Goal: Task Accomplishment & Management: Complete application form

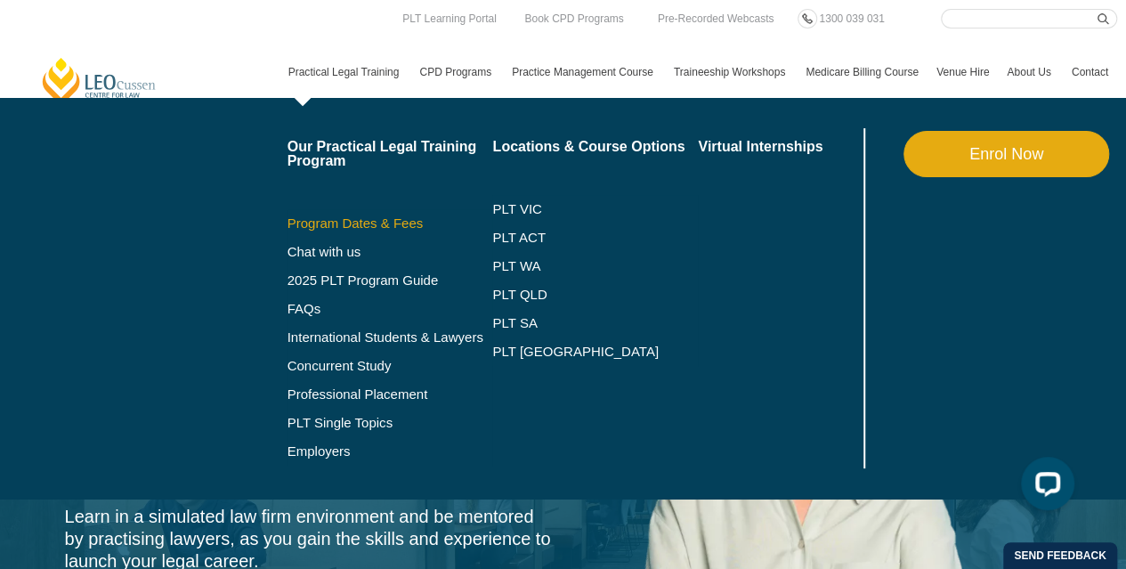
click at [376, 222] on link "Program Dates & Fees" at bounding box center [391, 223] width 206 height 14
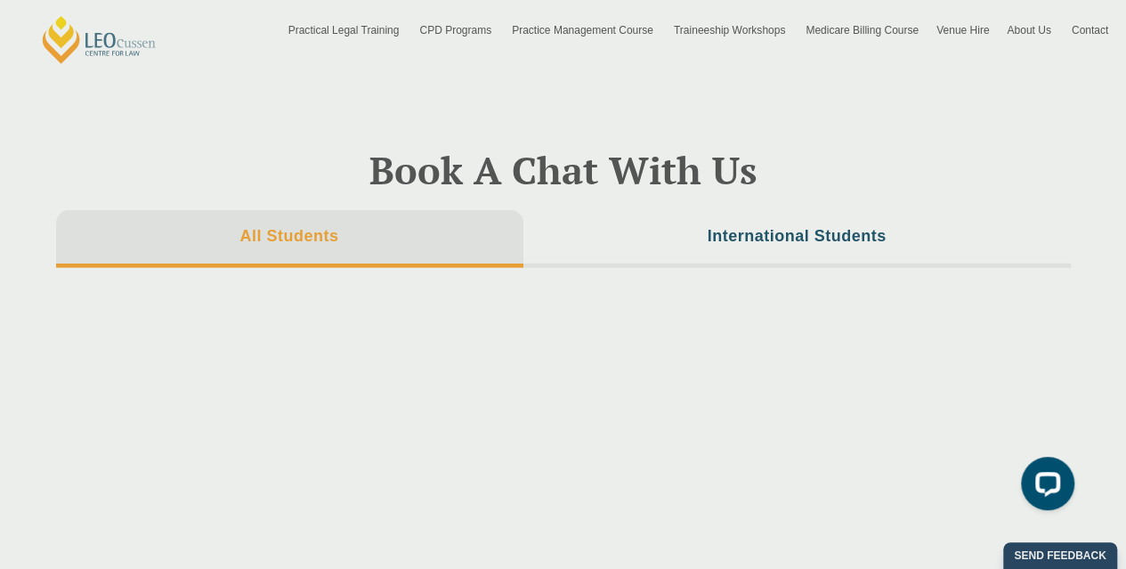
scroll to position [5961, 0]
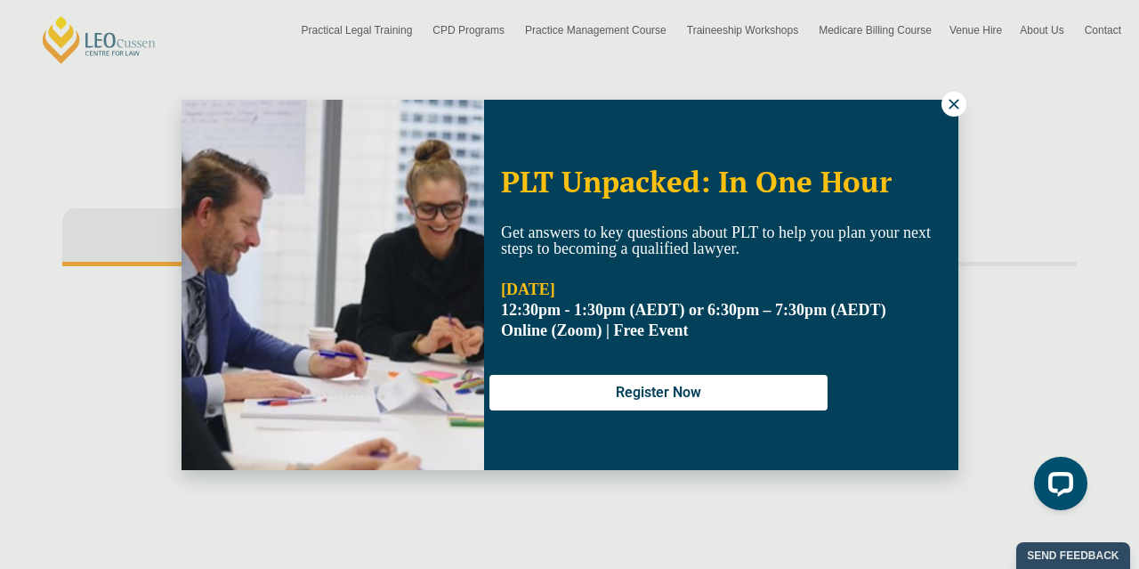
click at [951, 106] on icon at bounding box center [954, 104] width 10 height 10
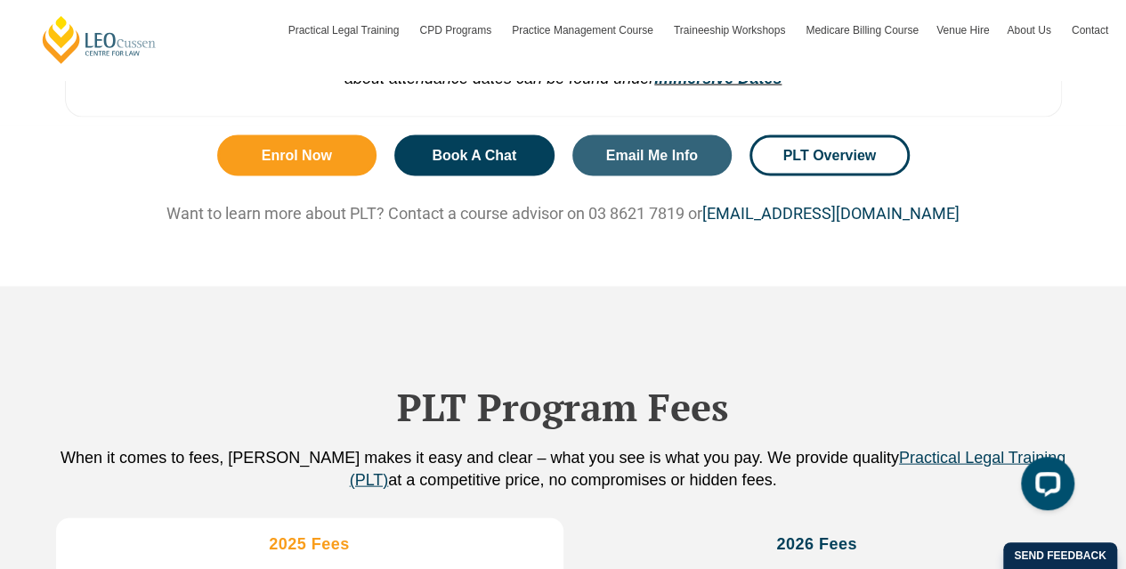
scroll to position [1673, 0]
